Goal: Information Seeking & Learning: Learn about a topic

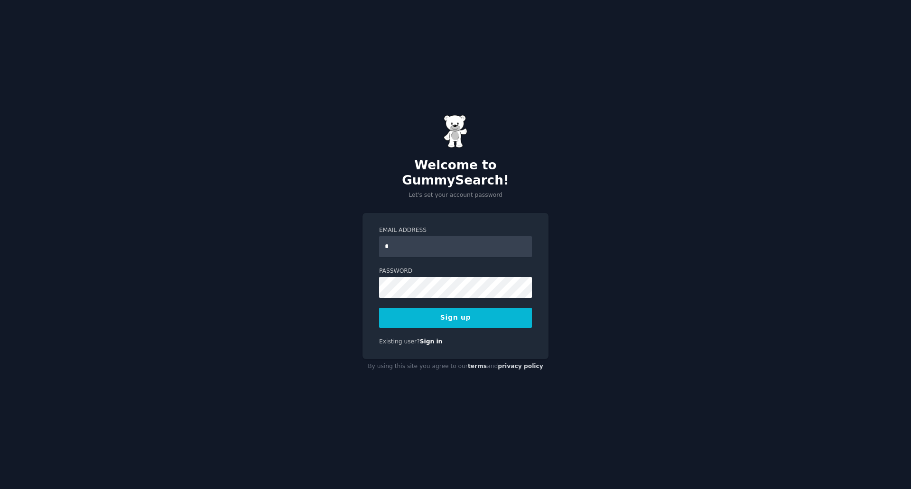
type input "**********"
click at [379, 308] on button "Sign up" at bounding box center [455, 318] width 153 height 20
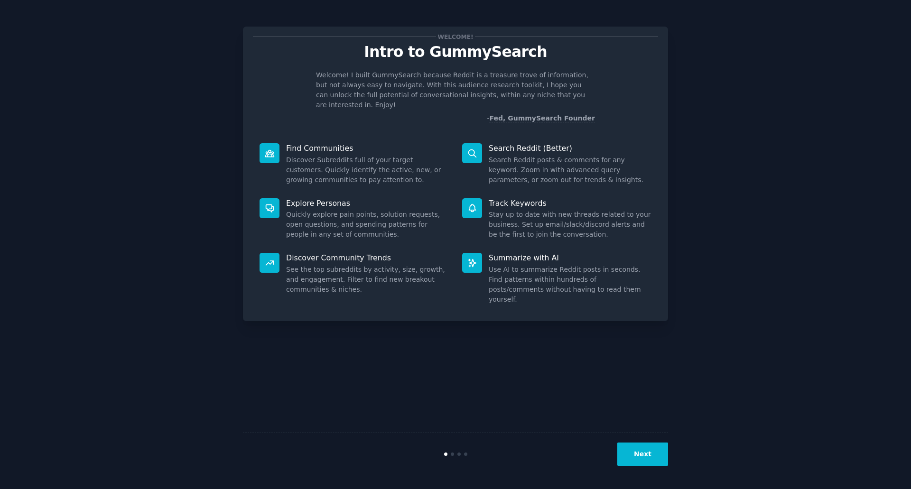
click at [642, 449] on button "Next" at bounding box center [643, 454] width 51 height 23
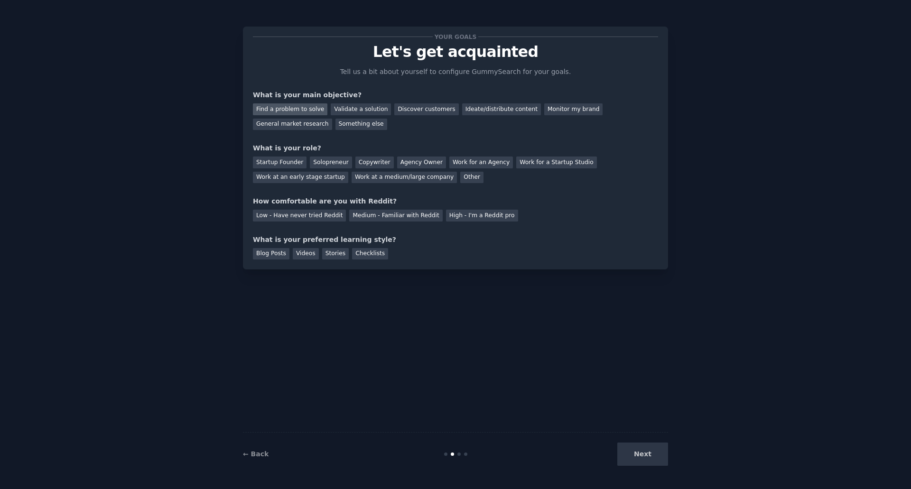
click at [313, 113] on div "Find a problem to solve" at bounding box center [290, 109] width 75 height 12
click at [462, 160] on div "Work for an Agency" at bounding box center [482, 163] width 64 height 12
click at [401, 216] on div "Medium - Familiar with Reddit" at bounding box center [395, 216] width 93 height 12
click at [330, 257] on div "Stories" at bounding box center [335, 254] width 27 height 12
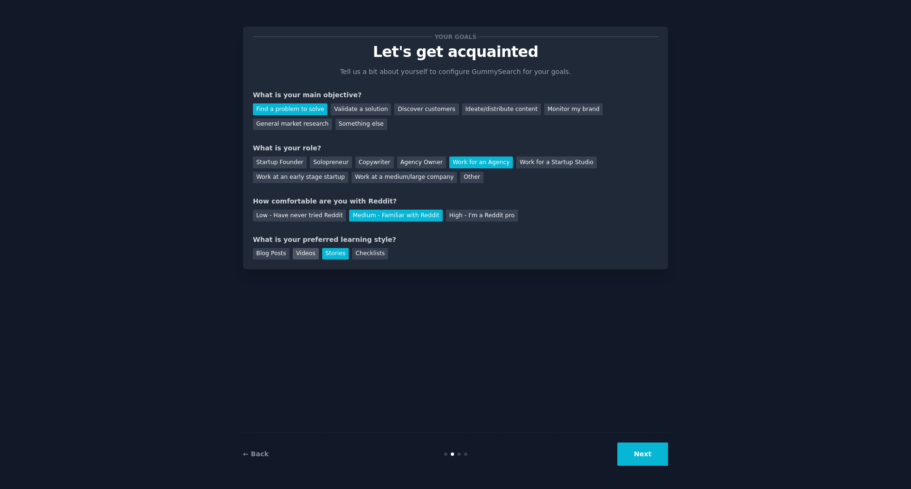
click at [304, 256] on div "Videos" at bounding box center [306, 254] width 26 height 12
click at [279, 252] on div "Blog Posts" at bounding box center [271, 254] width 37 height 12
click at [326, 253] on div "Stories" at bounding box center [335, 254] width 27 height 12
click at [506, 109] on div "Ideate/distribute content" at bounding box center [501, 109] width 79 height 12
click at [309, 112] on div "Find a problem to solve" at bounding box center [290, 109] width 75 height 12
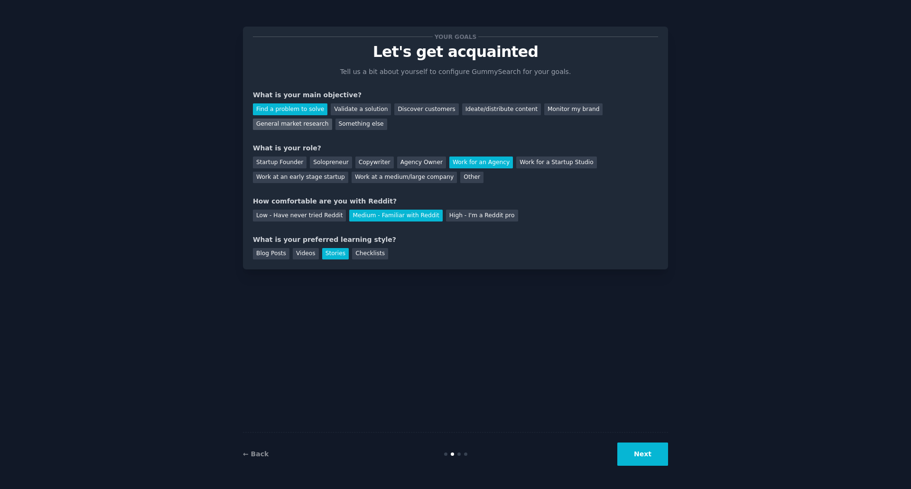
click at [332, 119] on div "General market research" at bounding box center [292, 125] width 79 height 12
click at [635, 459] on button "Next" at bounding box center [643, 454] width 51 height 23
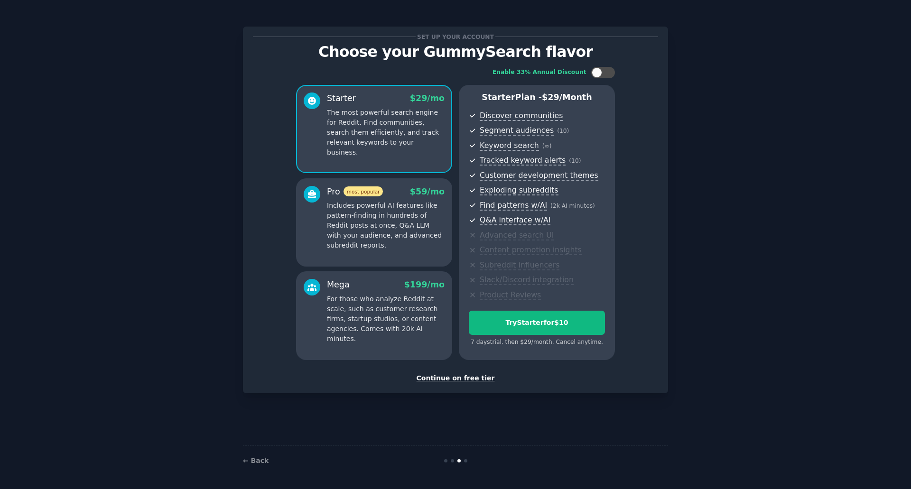
click at [458, 381] on div "Continue on free tier" at bounding box center [455, 379] width 405 height 10
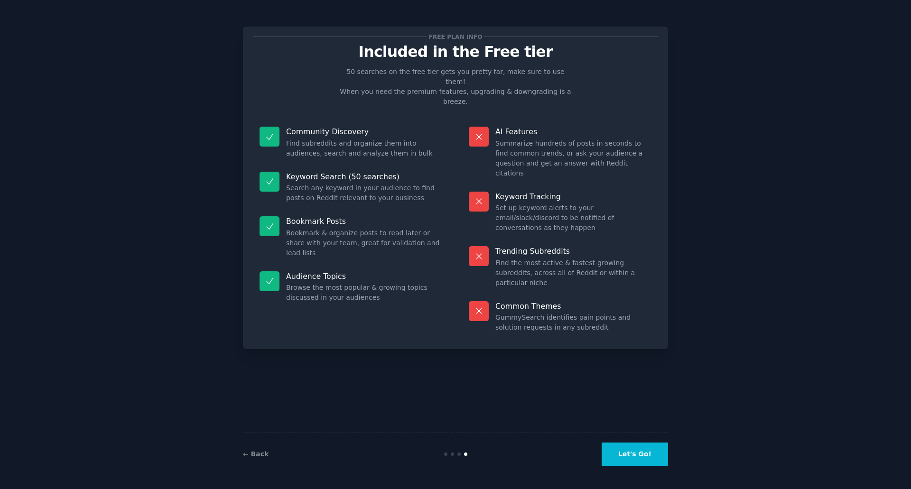
click at [626, 453] on button "Let's Go!" at bounding box center [635, 454] width 66 height 23
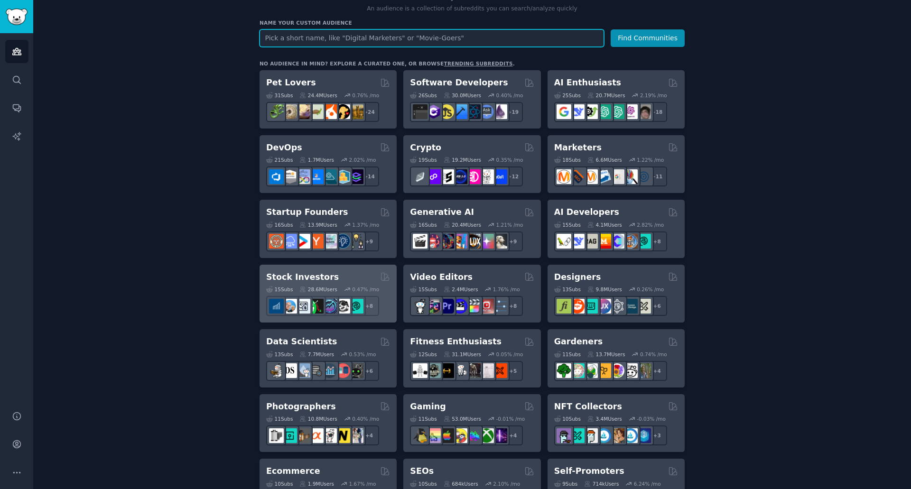
scroll to position [136, 0]
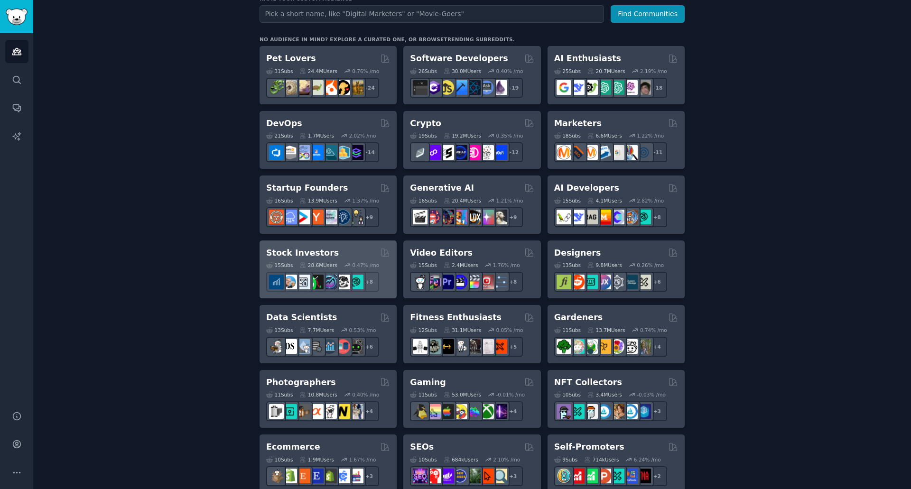
click at [347, 258] on div "Stock Investors" at bounding box center [328, 253] width 124 height 12
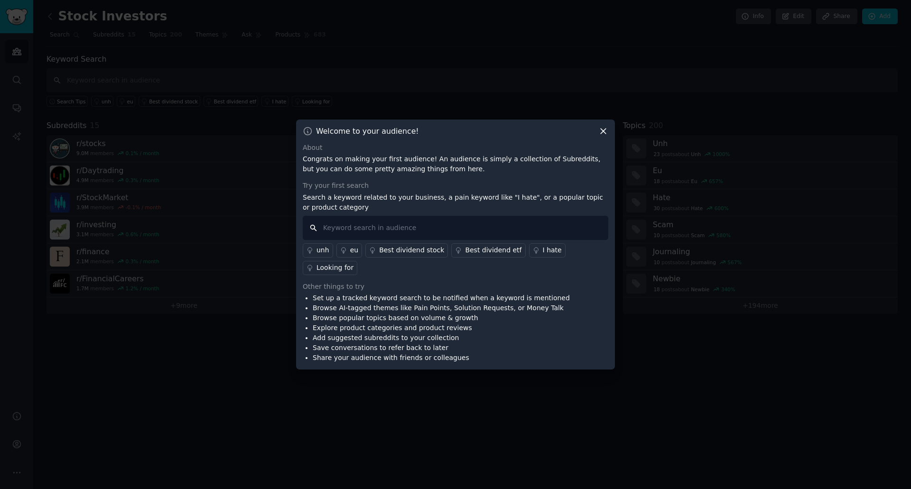
click at [465, 234] on input "text" at bounding box center [456, 228] width 306 height 24
type input "portfolio management"
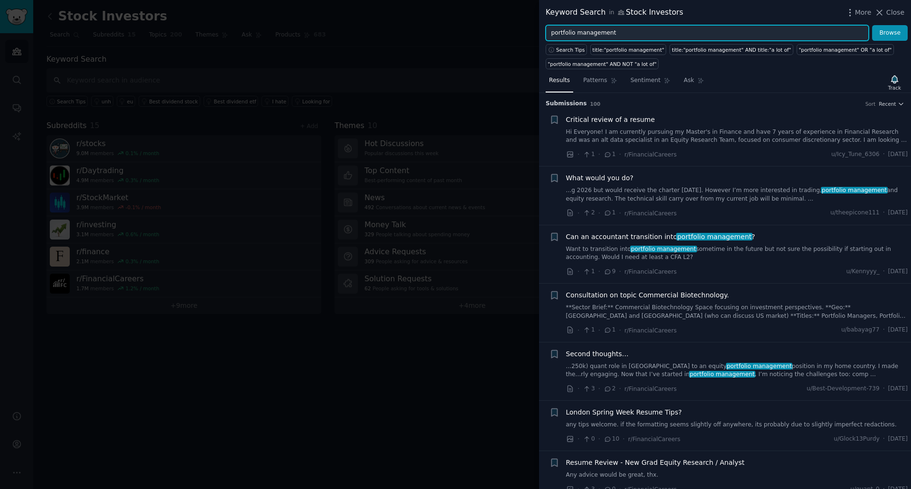
click at [639, 28] on input "portfolio management" at bounding box center [707, 33] width 323 height 16
type input "portfolio rebalancing"
click at [872, 25] on button "Browse" at bounding box center [890, 33] width 36 height 16
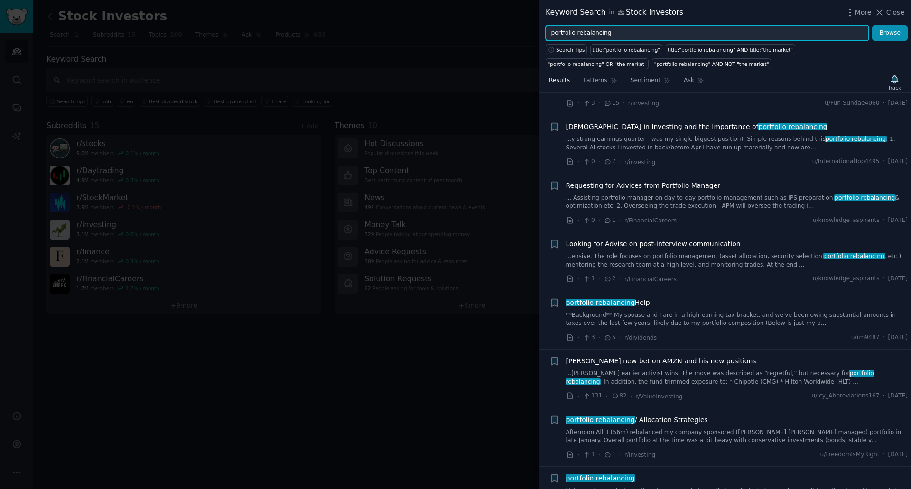
scroll to position [285, 0]
